Goal: Find specific page/section: Find specific page/section

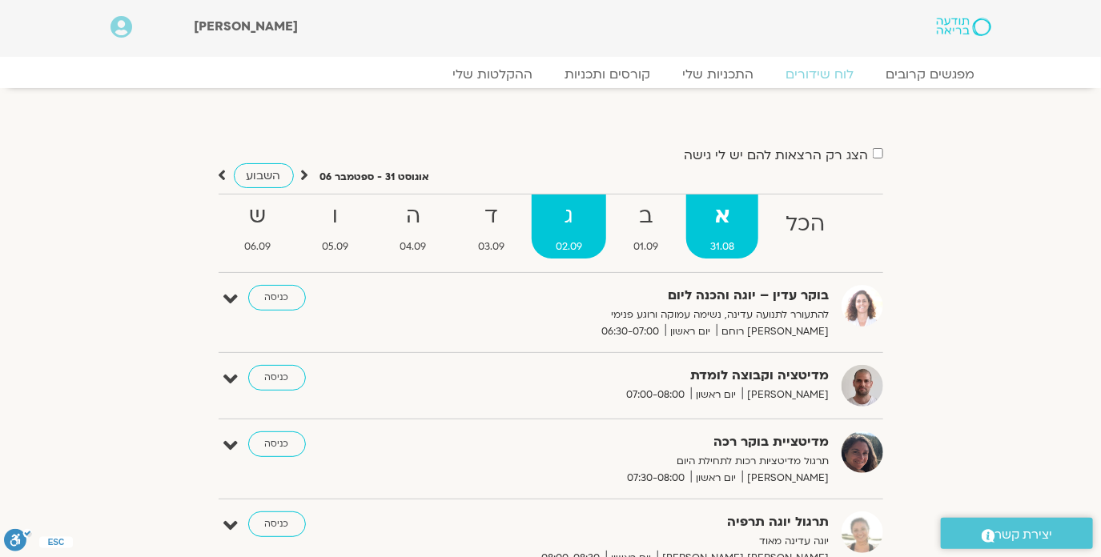
click at [572, 220] on strong "ג" at bounding box center [569, 217] width 74 height 36
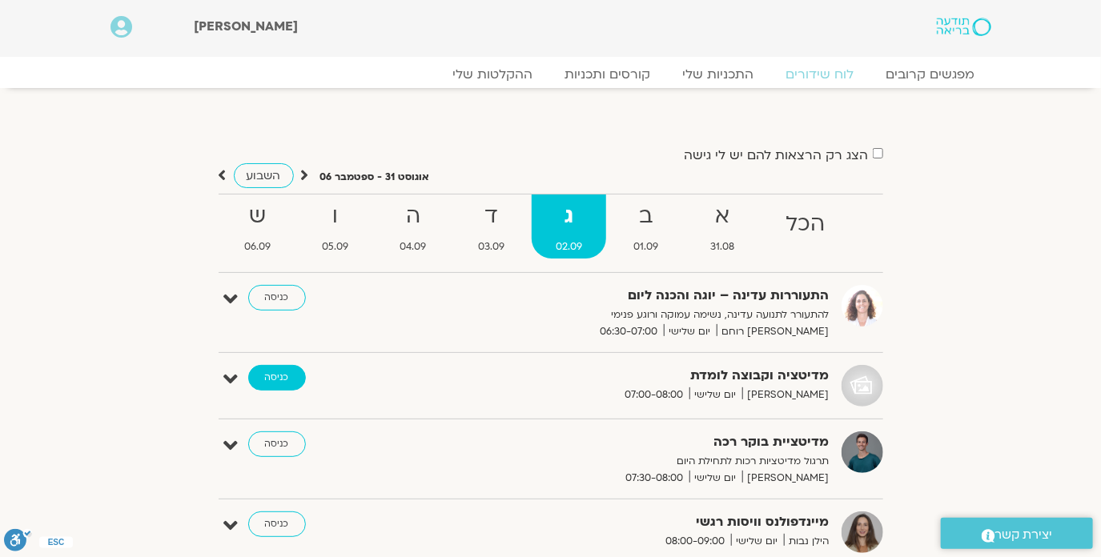
click at [267, 372] on link "כניסה" at bounding box center [277, 378] width 58 height 26
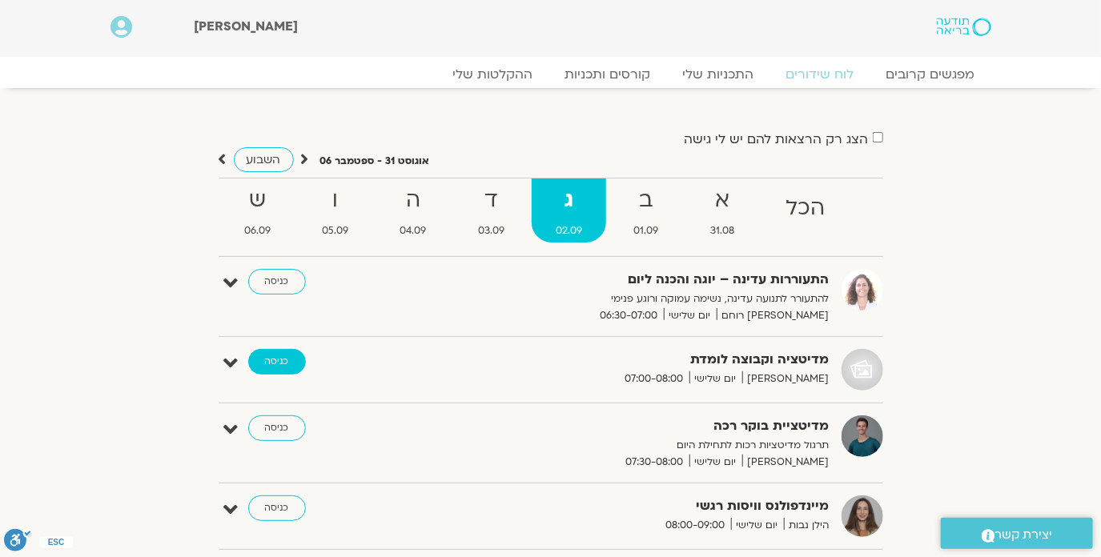
click at [283, 359] on link "כניסה" at bounding box center [277, 362] width 58 height 26
